Goal: Find contact information: Obtain details needed to contact an individual or organization

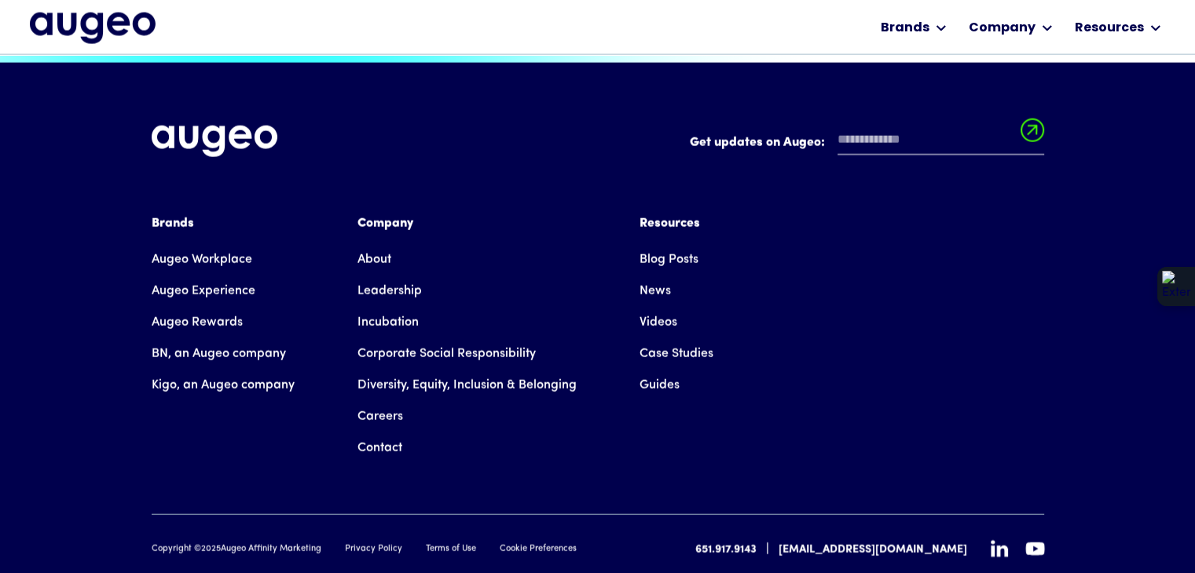
click at [383, 433] on link "Contact" at bounding box center [379, 448] width 45 height 31
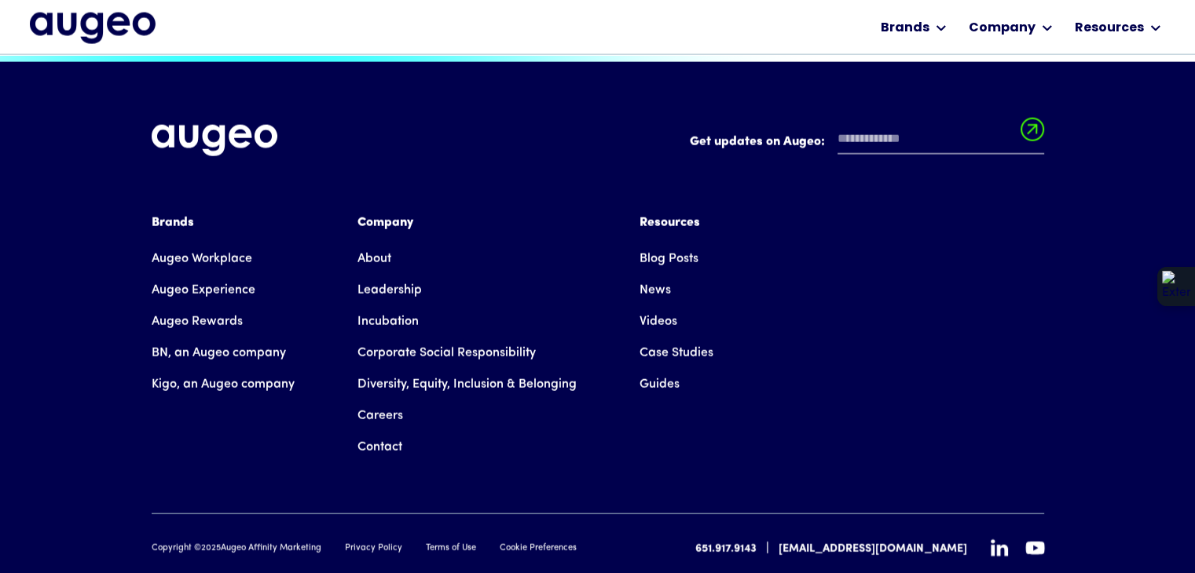
click at [380, 432] on link "Contact" at bounding box center [379, 447] width 45 height 31
click at [383, 432] on link "Contact" at bounding box center [379, 447] width 45 height 31
click at [376, 432] on link "Contact" at bounding box center [379, 447] width 45 height 31
click at [371, 432] on link "Contact" at bounding box center [379, 447] width 45 height 31
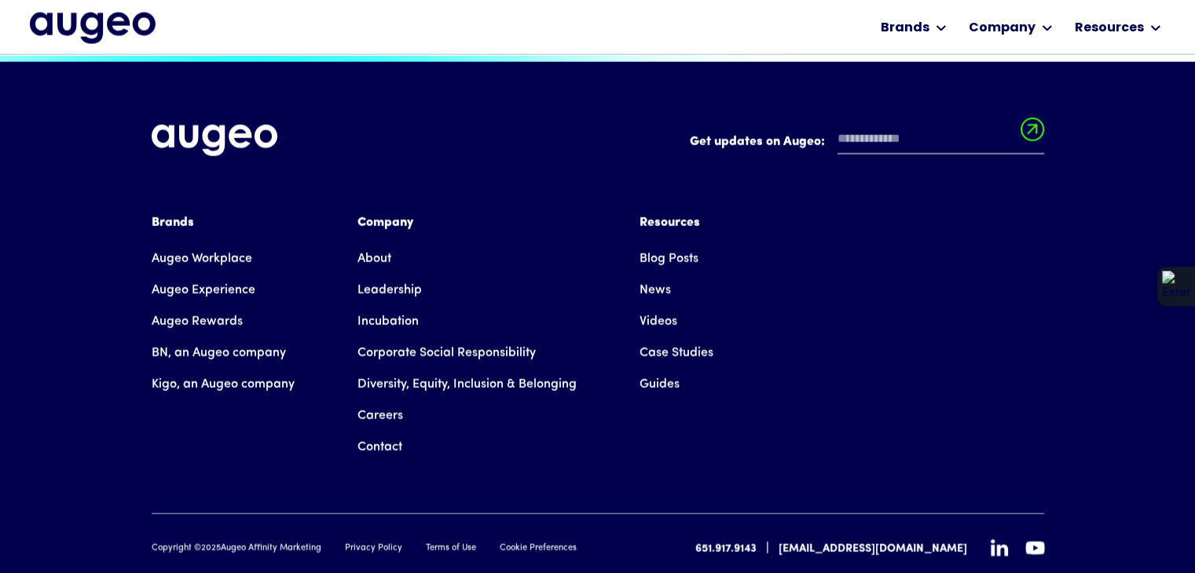
click at [368, 432] on link "Contact" at bounding box center [379, 447] width 45 height 31
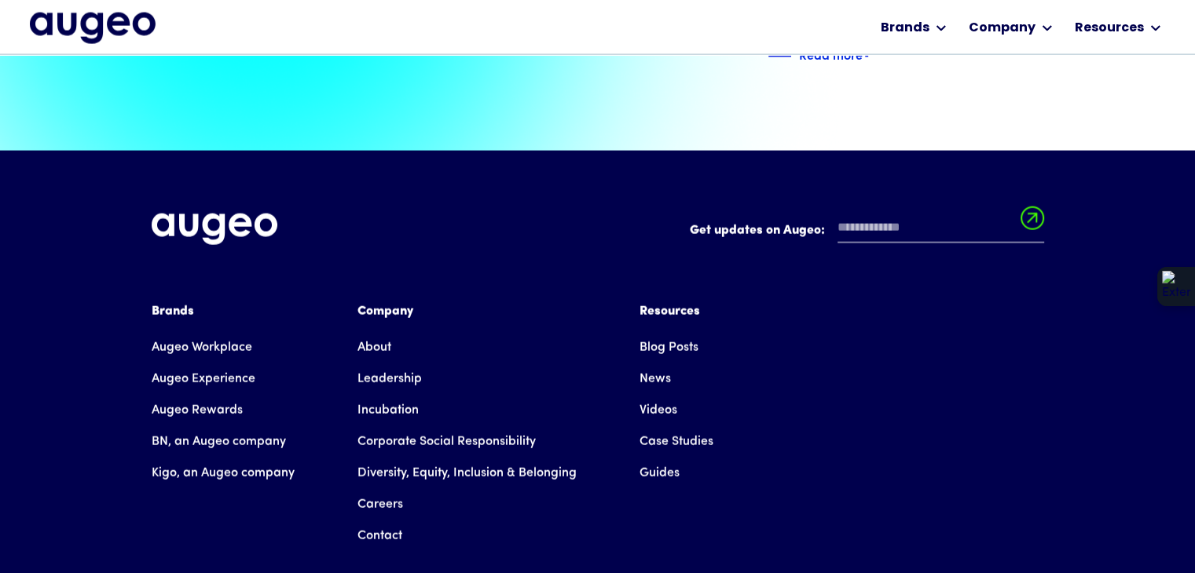
scroll to position [3591, 0]
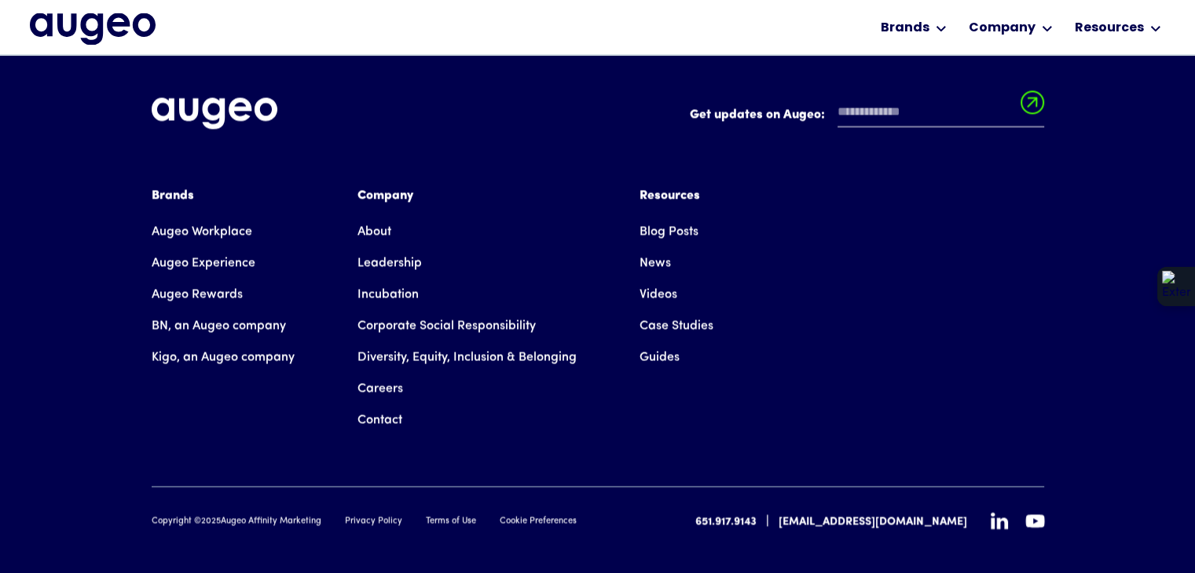
scroll to position [2834, 0]
click at [389, 407] on link "Contact" at bounding box center [379, 419] width 45 height 31
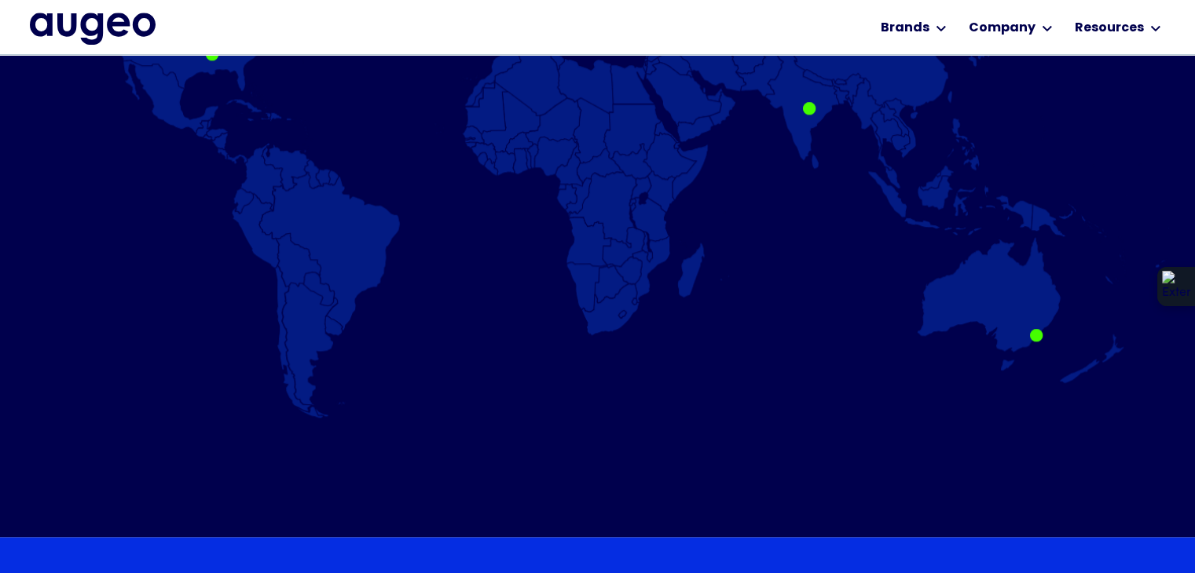
scroll to position [1187, 0]
